Goal: Information Seeking & Learning: Compare options

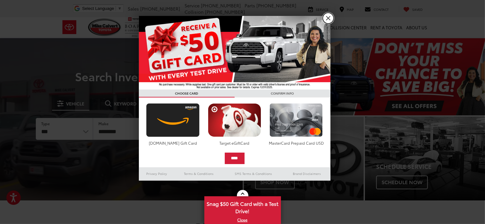
click at [329, 19] on link "X" at bounding box center [328, 18] width 11 height 11
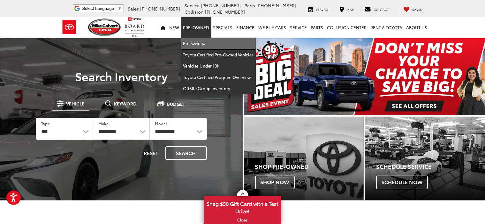
click at [198, 42] on link "Pre-Owned" at bounding box center [218, 43] width 74 height 11
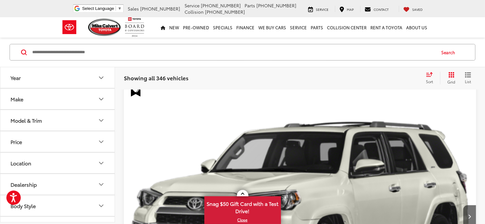
scroll to position [128, 0]
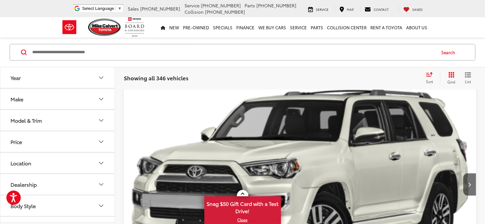
click at [429, 75] on icon "Select sort value" at bounding box center [430, 75] width 6 height 4
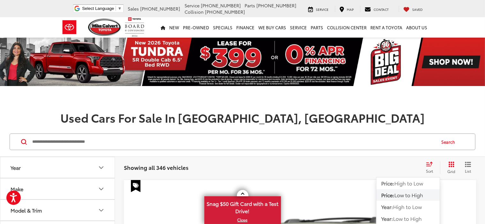
scroll to position [64, 0]
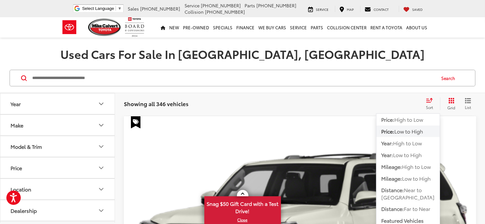
click at [401, 131] on span "Low to High" at bounding box center [408, 131] width 29 height 7
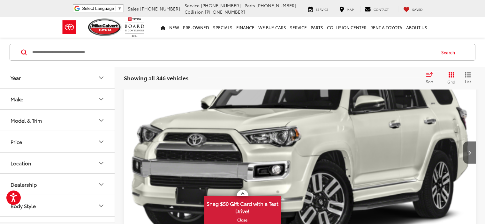
scroll to position [96, 0]
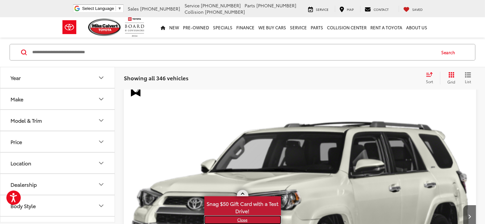
click at [241, 219] on link "X" at bounding box center [242, 220] width 75 height 7
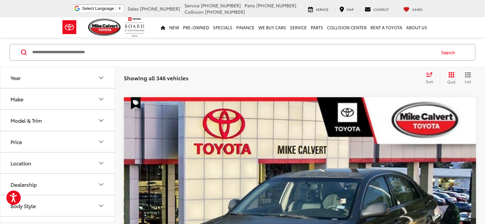
scroll to position [2458, 0]
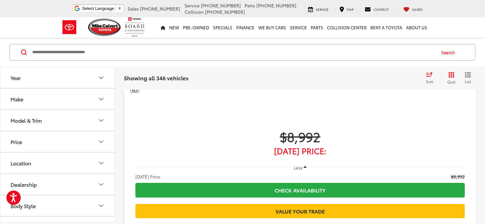
scroll to position [2484, 0]
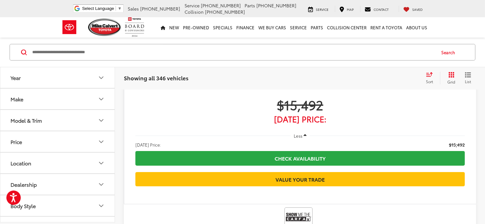
scroll to position [2484, 0]
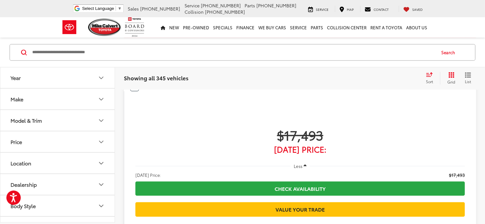
scroll to position [1430, 0]
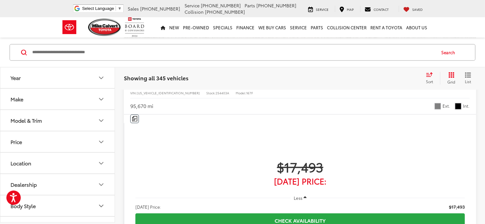
click at [101, 99] on icon "Make" at bounding box center [101, 99] width 8 height 8
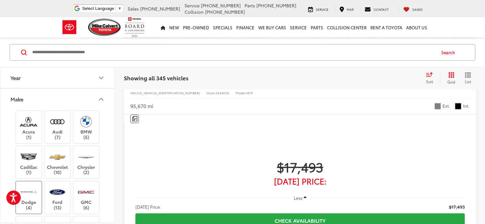
click at [24, 199] on label "Dodge (4)" at bounding box center [29, 198] width 26 height 26
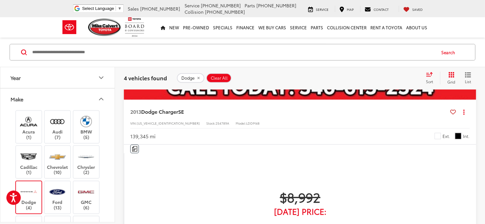
scroll to position [313, 0]
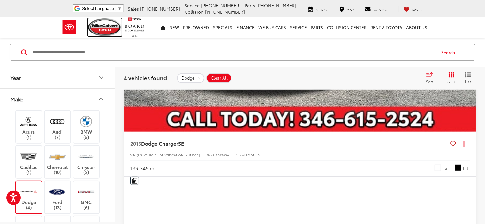
click at [104, 26] on img at bounding box center [105, 28] width 34 height 18
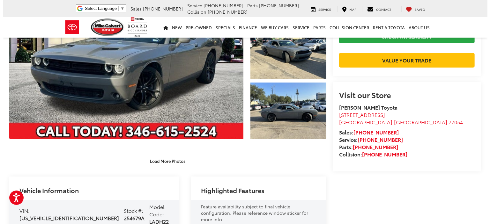
scroll to position [32, 0]
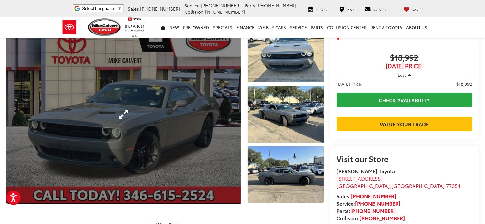
click at [230, 110] on link "Expand Photo 0" at bounding box center [123, 115] width 234 height 178
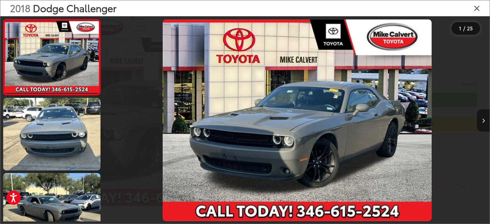
click at [483, 121] on icon "Next image" at bounding box center [483, 121] width 3 height 4
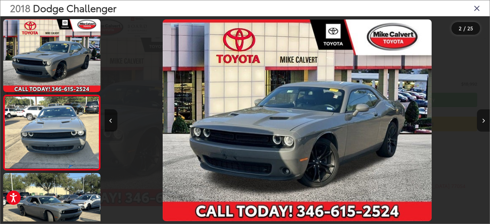
scroll to position [31, 0]
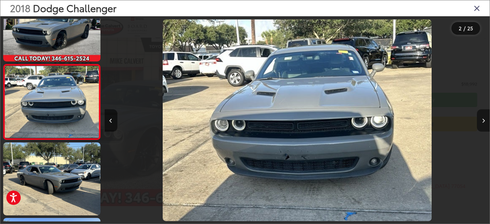
click at [483, 121] on icon "Next image" at bounding box center [483, 121] width 3 height 4
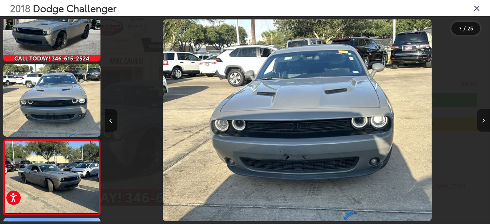
scroll to position [106, 0]
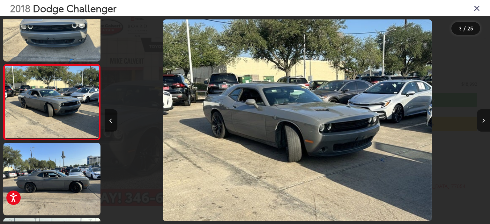
click at [483, 121] on icon "Next image" at bounding box center [483, 121] width 3 height 4
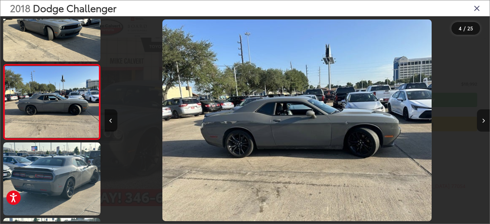
click at [483, 121] on icon "Next image" at bounding box center [483, 121] width 3 height 4
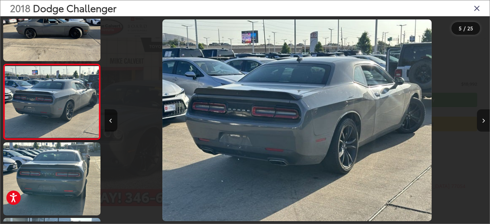
click at [483, 121] on icon "Next image" at bounding box center [483, 121] width 3 height 4
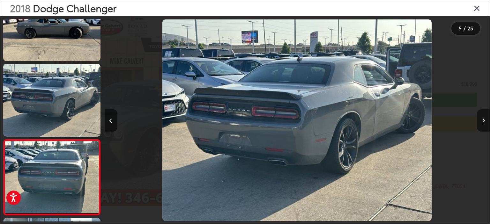
scroll to position [333, 0]
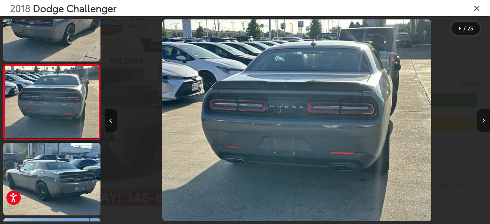
click at [483, 121] on icon "Next image" at bounding box center [483, 121] width 3 height 4
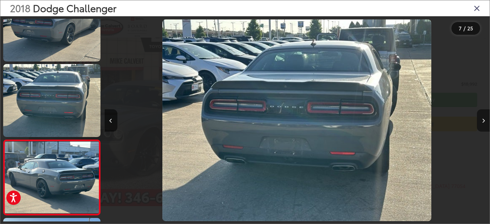
scroll to position [408, 0]
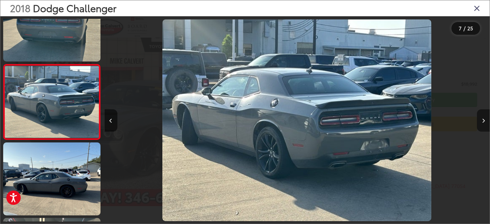
click at [483, 121] on icon "Next image" at bounding box center [483, 121] width 3 height 4
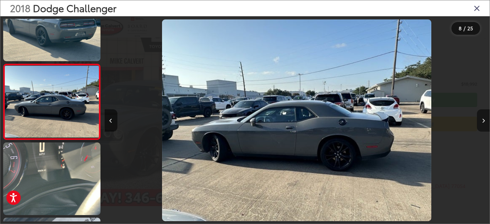
click at [483, 121] on icon "Next image" at bounding box center [483, 121] width 3 height 4
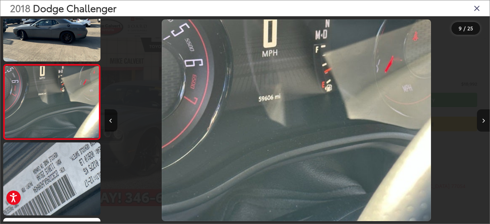
click at [483, 121] on icon "Next image" at bounding box center [483, 121] width 3 height 4
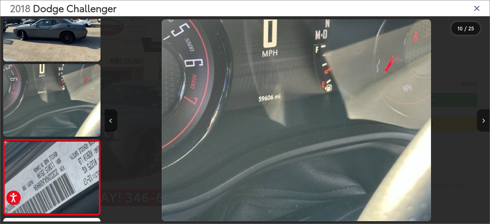
scroll to position [635, 0]
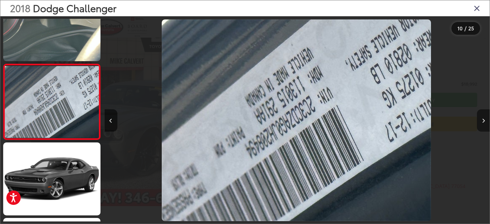
click at [483, 121] on icon "Next image" at bounding box center [483, 121] width 3 height 4
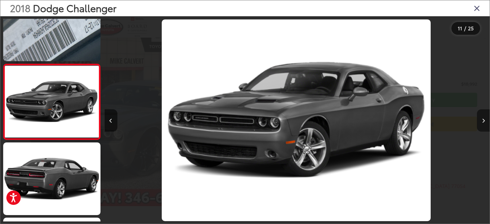
click at [483, 121] on icon "Next image" at bounding box center [483, 121] width 3 height 4
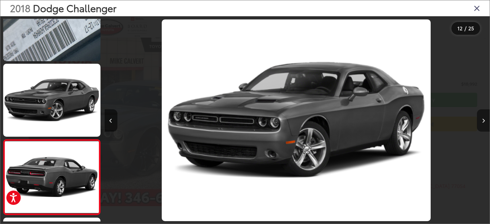
scroll to position [786, 0]
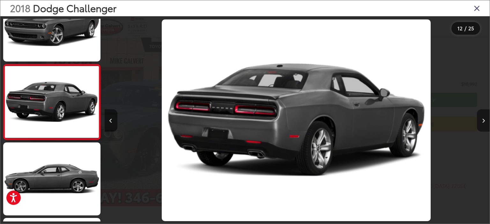
click at [483, 121] on icon "Next image" at bounding box center [483, 121] width 3 height 4
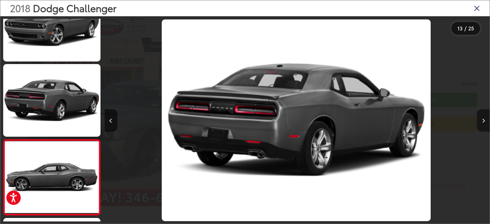
scroll to position [0, 0]
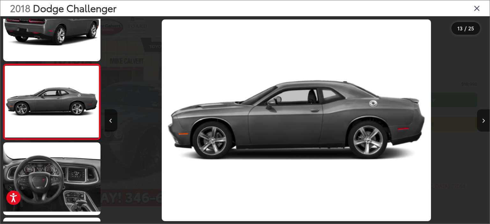
click at [483, 121] on icon "Next image" at bounding box center [483, 121] width 3 height 4
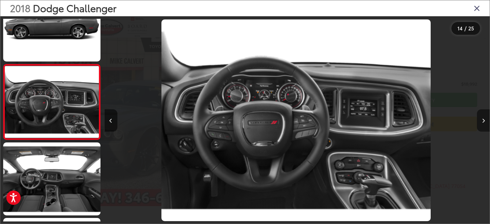
click at [483, 121] on icon "Next image" at bounding box center [483, 121] width 3 height 4
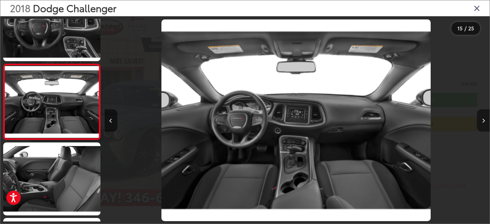
click at [483, 121] on icon "Next image" at bounding box center [483, 121] width 3 height 4
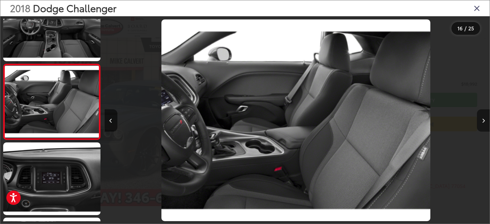
click at [483, 121] on icon "Next image" at bounding box center [483, 121] width 3 height 4
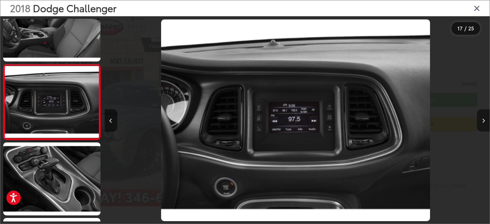
click at [483, 121] on icon "Next image" at bounding box center [483, 121] width 3 height 4
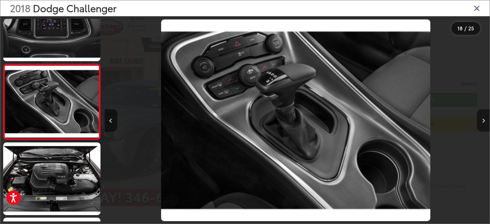
click at [483, 121] on icon "Next image" at bounding box center [483, 121] width 3 height 4
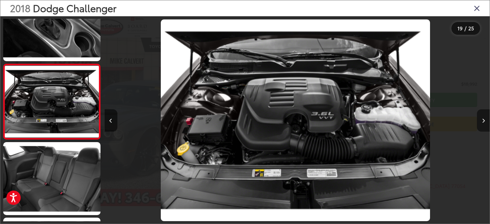
click at [483, 121] on icon "Next image" at bounding box center [483, 121] width 3 height 4
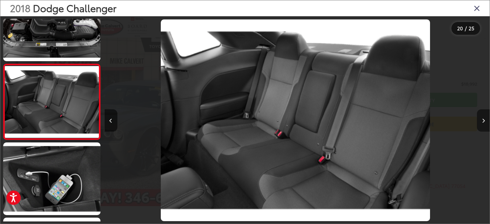
click at [483, 121] on icon "Next image" at bounding box center [483, 121] width 3 height 4
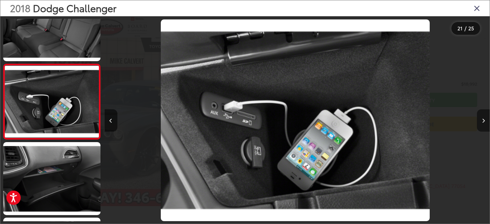
click at [483, 121] on icon "Next image" at bounding box center [483, 121] width 3 height 4
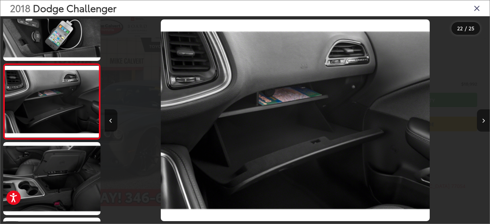
click at [483, 121] on icon "Next image" at bounding box center [483, 121] width 3 height 4
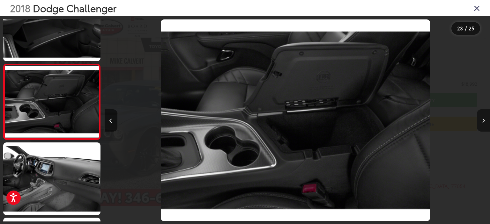
click at [483, 121] on icon "Next image" at bounding box center [483, 121] width 3 height 4
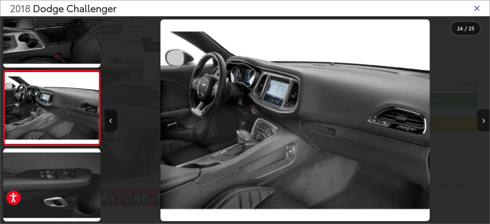
click at [483, 121] on icon "Next image" at bounding box center [483, 121] width 3 height 4
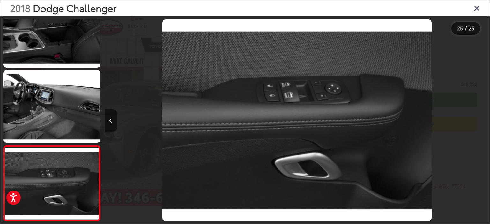
click at [483, 121] on div at bounding box center [442, 120] width 96 height 208
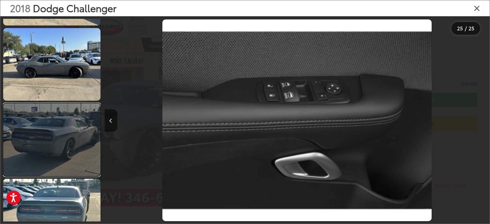
click at [60, 130] on link at bounding box center [51, 139] width 97 height 73
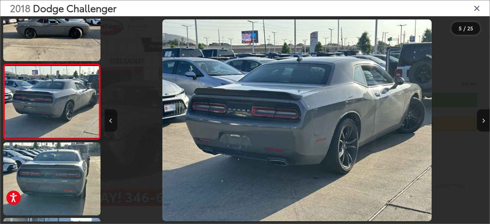
click at [115, 120] on button "Previous image" at bounding box center [111, 120] width 13 height 22
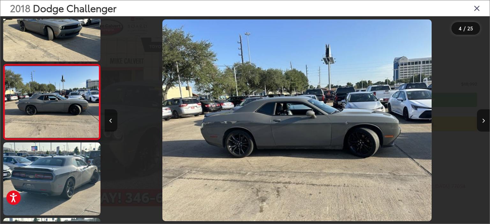
click at [115, 120] on button "Previous image" at bounding box center [111, 120] width 13 height 22
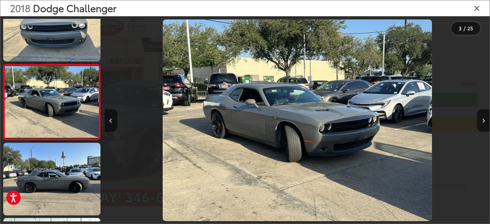
click at [478, 10] on icon "Close gallery" at bounding box center [477, 8] width 6 height 8
